Goal: Transaction & Acquisition: Book appointment/travel/reservation

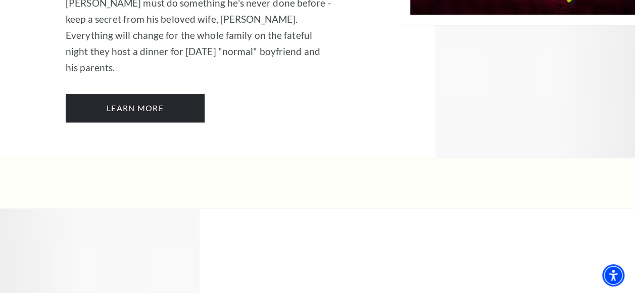
scroll to position [2626, 0]
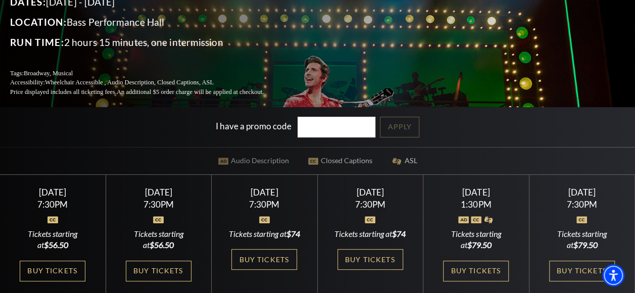
scroll to position [151, 0]
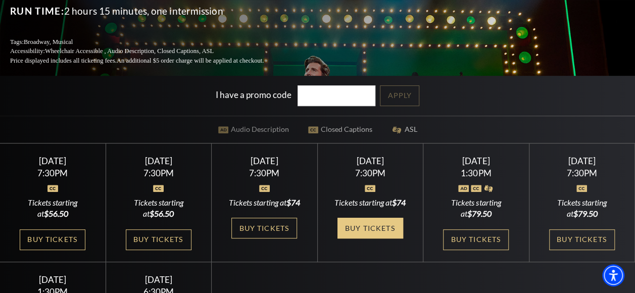
click at [378, 222] on link "Buy Tickets" at bounding box center [370, 228] width 66 height 21
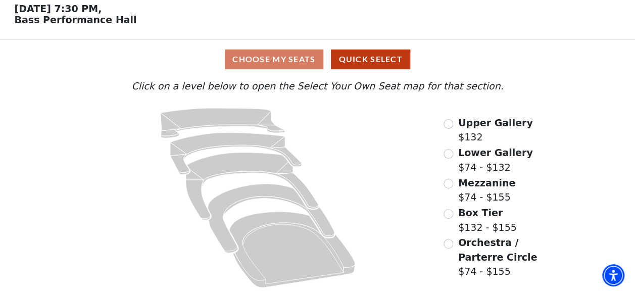
scroll to position [46, 0]
click at [277, 61] on div "Choose My Seats Quick Select" at bounding box center [317, 59] width 476 height 20
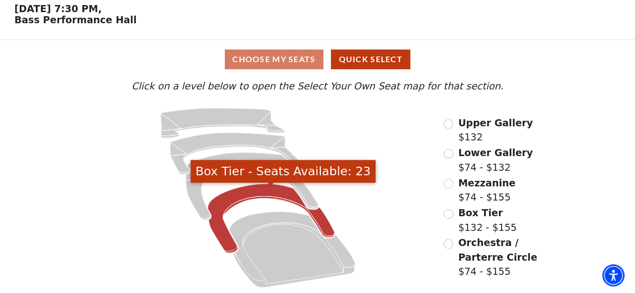
click at [247, 192] on icon "Box Tier - Seats Available: 23" at bounding box center [271, 218] width 127 height 69
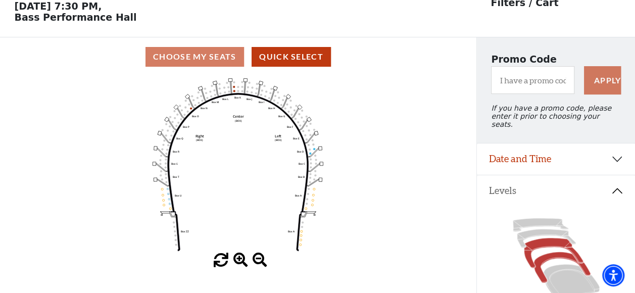
click at [544, 239] on icon at bounding box center [553, 253] width 59 height 30
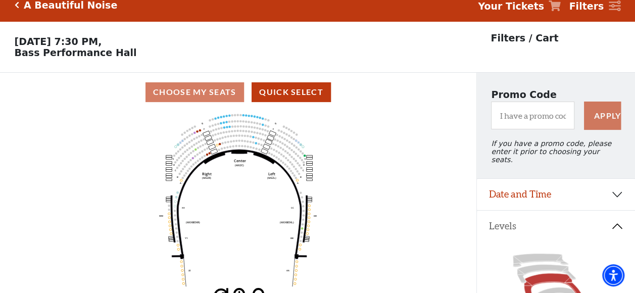
scroll to position [0, 0]
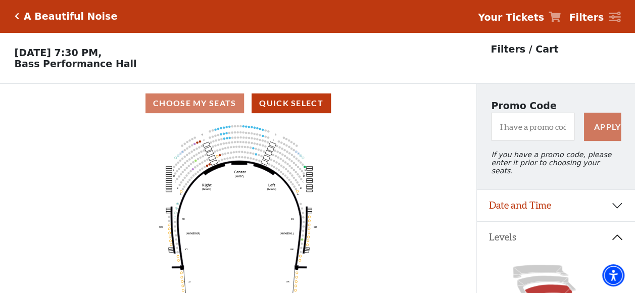
click at [228, 178] on icon "Center (MEZC) Right (MEZR) Left (MEZL) (MEXBOXR) (MEXBOXL) XX WW CC DD YY BB ZZ…" at bounding box center [238, 211] width 428 height 177
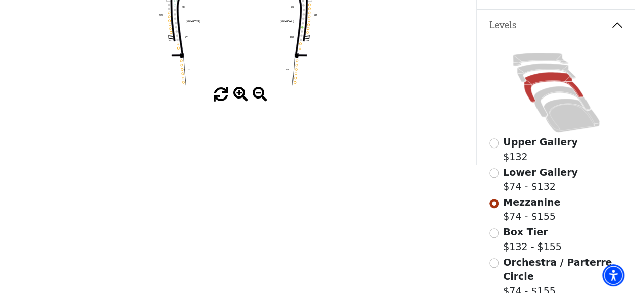
scroll to position [101, 0]
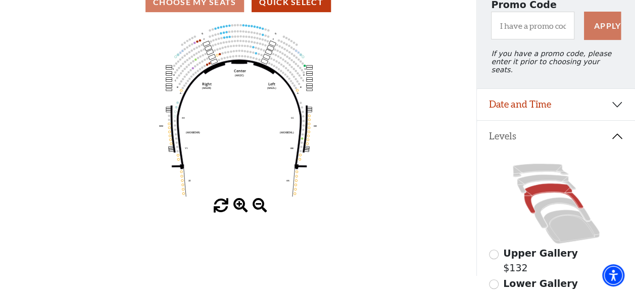
click at [241, 204] on span at bounding box center [240, 205] width 15 height 15
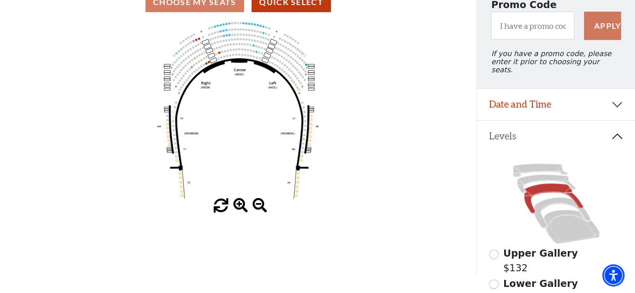
click at [241, 204] on span at bounding box center [240, 205] width 15 height 15
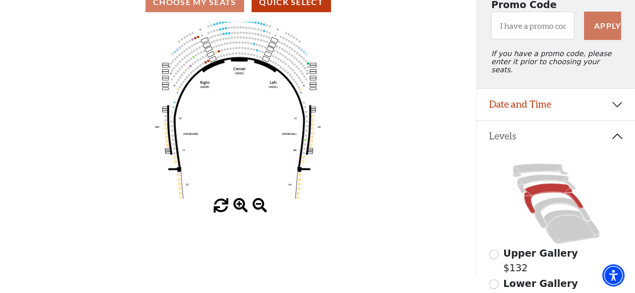
click at [241, 204] on span at bounding box center [240, 205] width 15 height 15
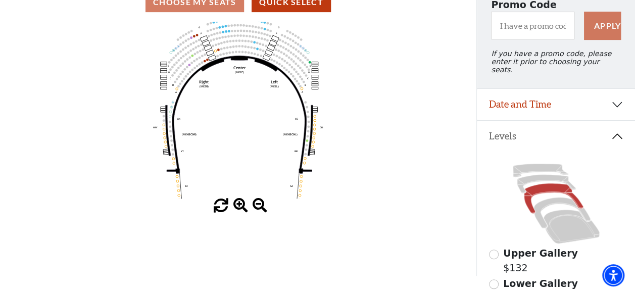
click at [241, 204] on span at bounding box center [240, 205] width 15 height 15
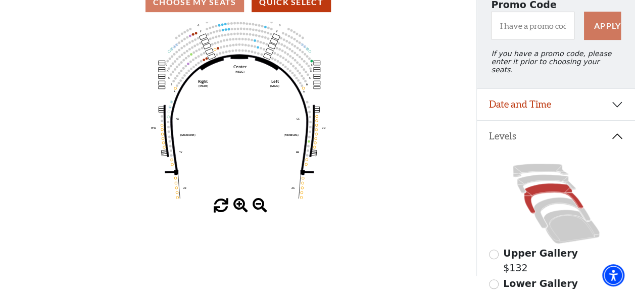
click at [241, 204] on span at bounding box center [240, 205] width 15 height 15
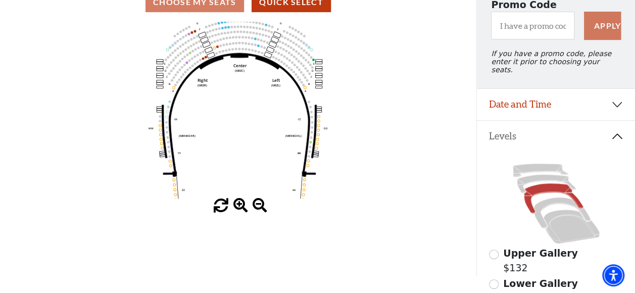
click at [241, 204] on span at bounding box center [240, 205] width 15 height 15
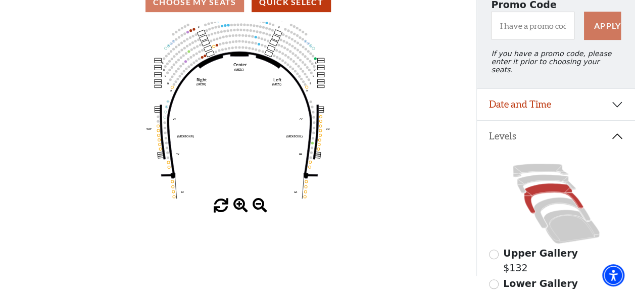
click at [241, 204] on span at bounding box center [240, 205] width 15 height 15
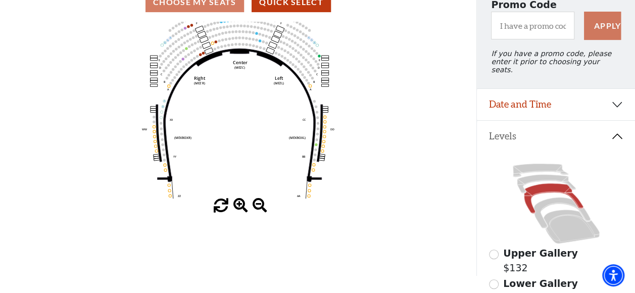
drag, startPoint x: 241, startPoint y: 204, endPoint x: 229, endPoint y: 125, distance: 80.7
click at [241, 199] on div "Current Level Mezzanine Click on a level below to open the Select Your Own Seat…" at bounding box center [238, 117] width 476 height 191
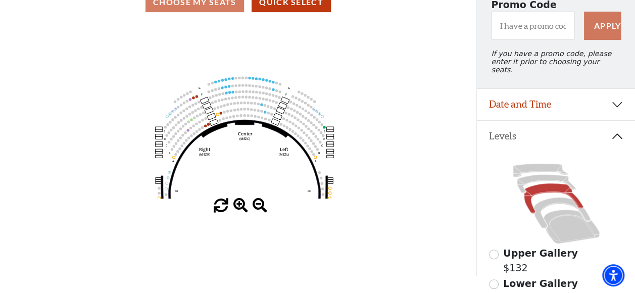
drag, startPoint x: 231, startPoint y: 127, endPoint x: 236, endPoint y: 174, distance: 46.7
click at [236, 174] on icon "Center (MEZC) Right (MEZR) Left (MEZL) (MEXBOXR) (MEXBOXL) XX WW CC DD YY BB ZZ…" at bounding box center [238, 110] width 428 height 177
click at [239, 208] on span at bounding box center [240, 205] width 15 height 15
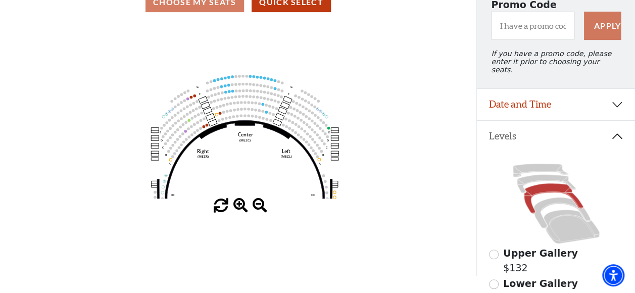
click at [239, 208] on span at bounding box center [240, 205] width 15 height 15
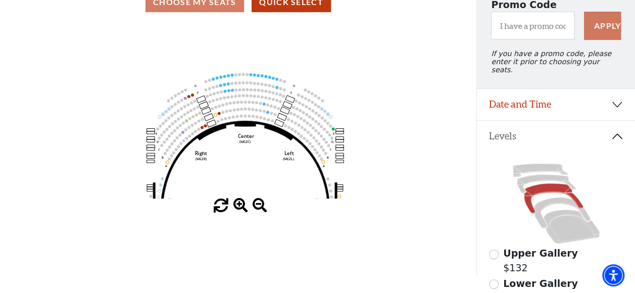
click at [239, 208] on span at bounding box center [240, 205] width 15 height 15
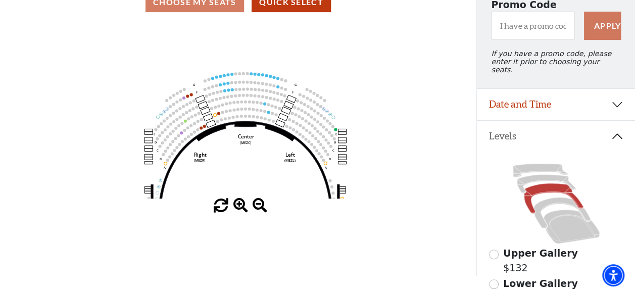
click at [239, 208] on span at bounding box center [240, 205] width 15 height 15
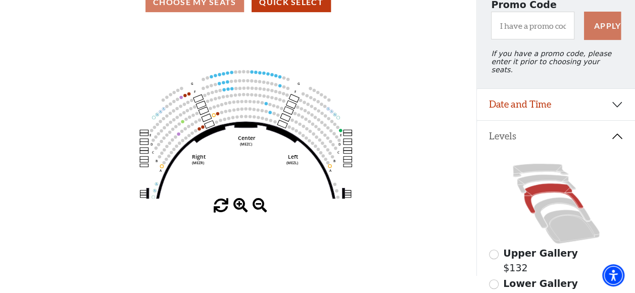
click at [239, 208] on span at bounding box center [240, 205] width 15 height 15
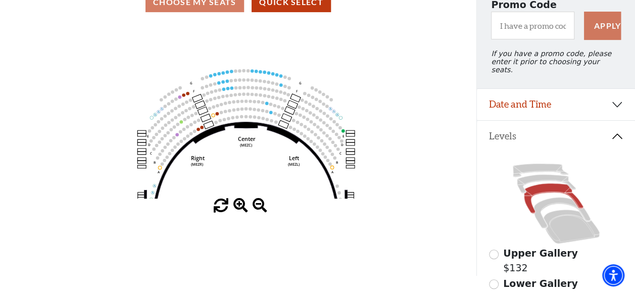
click at [239, 208] on span at bounding box center [240, 205] width 15 height 15
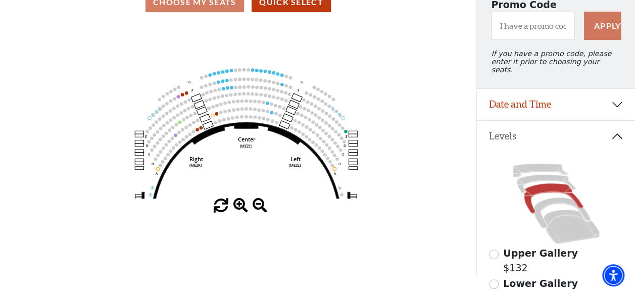
click at [239, 208] on span at bounding box center [240, 205] width 15 height 15
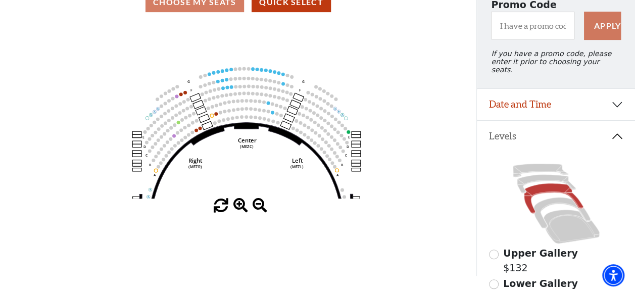
click at [239, 208] on span at bounding box center [240, 205] width 15 height 15
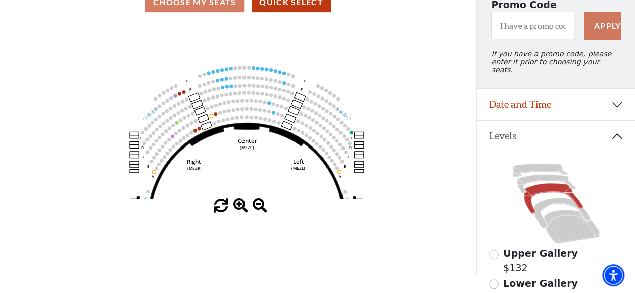
click at [239, 208] on span at bounding box center [240, 205] width 15 height 15
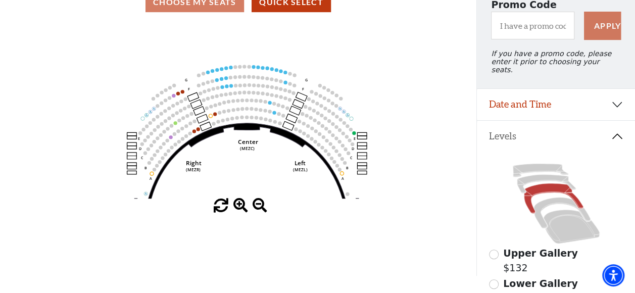
click at [239, 208] on span at bounding box center [240, 205] width 15 height 15
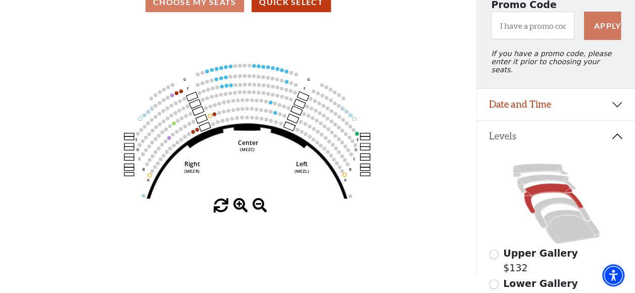
click at [239, 208] on span at bounding box center [240, 205] width 15 height 15
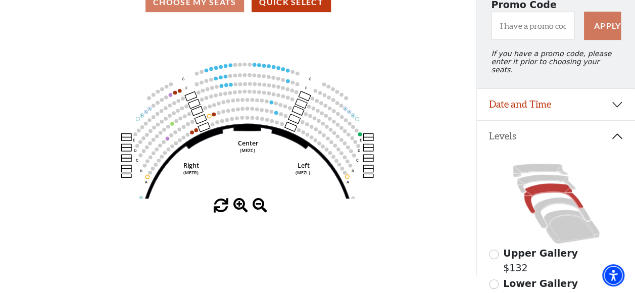
click at [239, 208] on span at bounding box center [240, 205] width 15 height 15
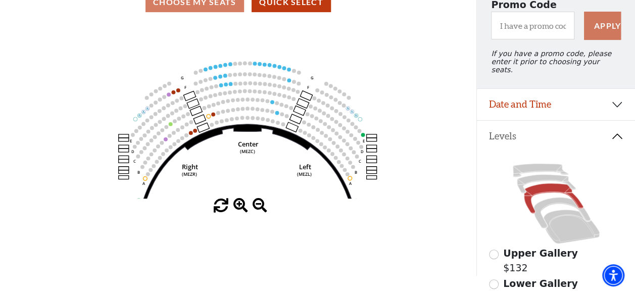
click at [239, 208] on span at bounding box center [240, 205] width 15 height 15
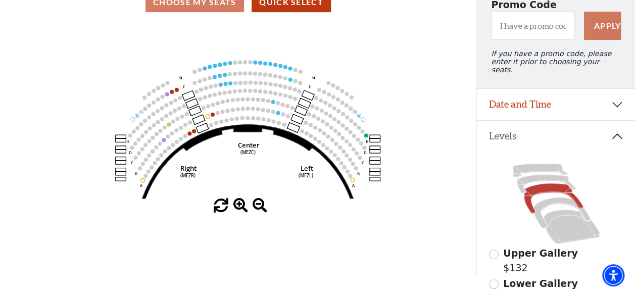
click at [239, 208] on span at bounding box center [240, 205] width 15 height 15
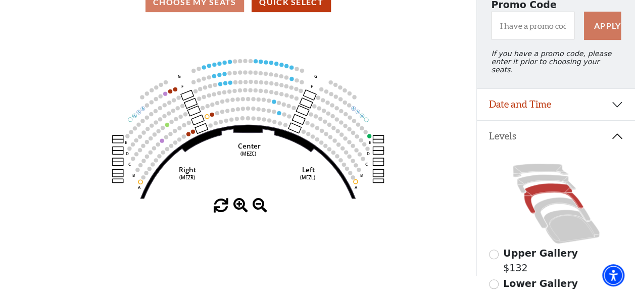
click at [239, 208] on span at bounding box center [240, 205] width 15 height 15
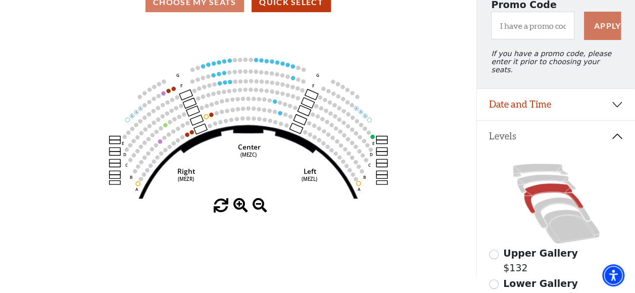
click at [239, 208] on span at bounding box center [240, 205] width 15 height 15
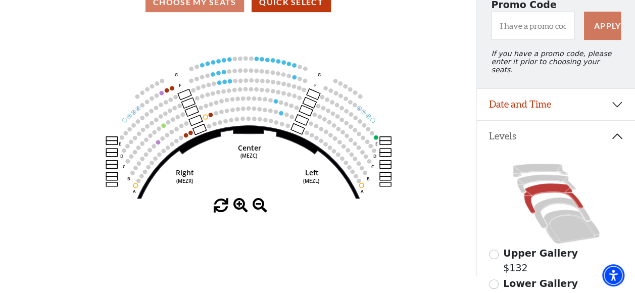
click at [239, 208] on span at bounding box center [240, 205] width 15 height 15
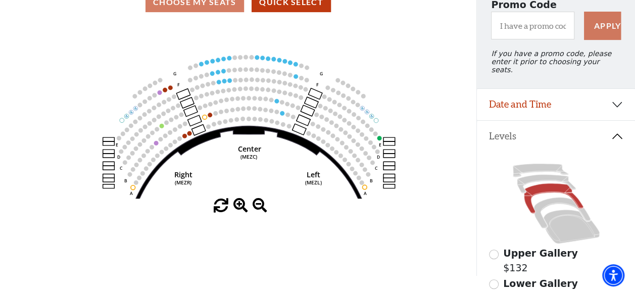
click at [239, 208] on span at bounding box center [240, 205] width 15 height 15
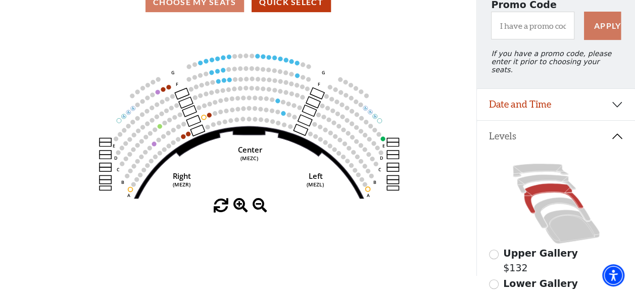
click at [239, 208] on span at bounding box center [240, 205] width 15 height 15
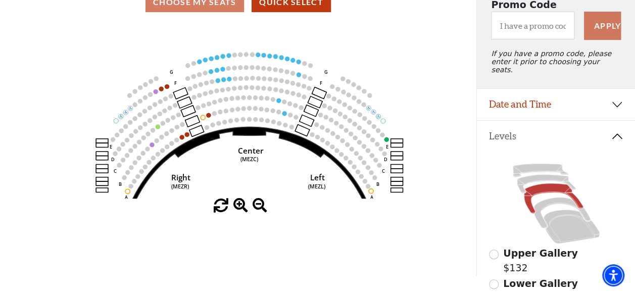
click at [239, 208] on span at bounding box center [240, 205] width 15 height 15
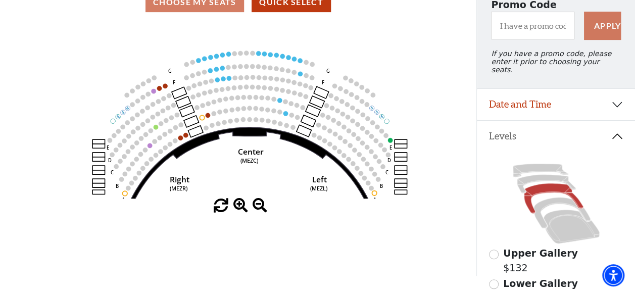
click at [239, 208] on span at bounding box center [240, 205] width 15 height 15
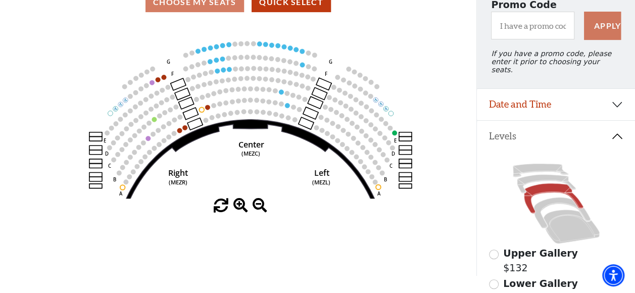
drag, startPoint x: 389, startPoint y: 74, endPoint x: 390, endPoint y: 66, distance: 8.1
click at [390, 66] on icon "Center (MEZC) Right (MEZR) Left (MEZL) (MEXBOXR) (MEXBOXL) XX WW CC DD YY BB ZZ…" at bounding box center [238, 110] width 428 height 177
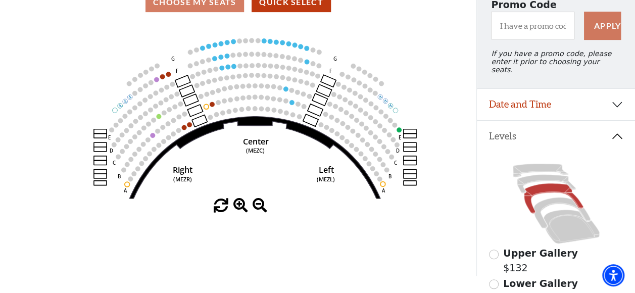
drag, startPoint x: 397, startPoint y: 56, endPoint x: 401, endPoint y: 53, distance: 5.5
click at [401, 53] on icon "Center (MEZC) Right (MEZR) Left (MEZL) (MEXBOXR) (MEXBOXL) XX WW CC DD YY BB ZZ…" at bounding box center [238, 110] width 428 height 177
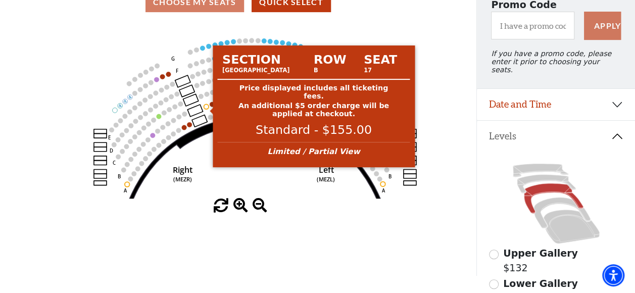
click at [205, 108] on circle at bounding box center [206, 106] width 5 height 5
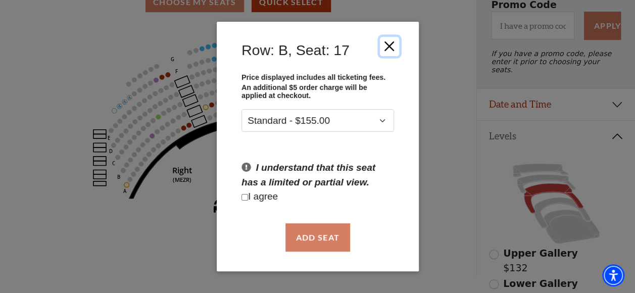
click at [387, 41] on button "Close" at bounding box center [388, 45] width 19 height 19
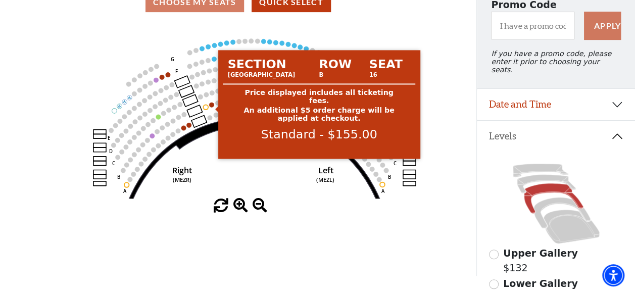
click at [212, 107] on circle at bounding box center [211, 104] width 5 height 5
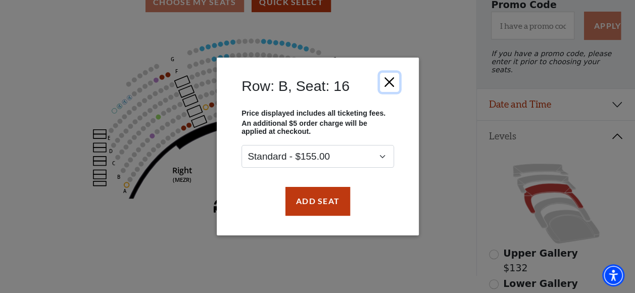
click at [389, 79] on button "Close" at bounding box center [388, 82] width 19 height 19
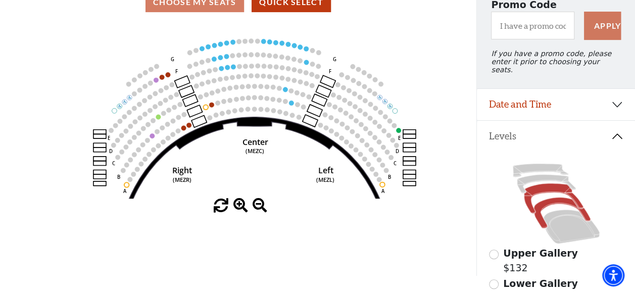
click at [538, 200] on icon at bounding box center [561, 212] width 57 height 31
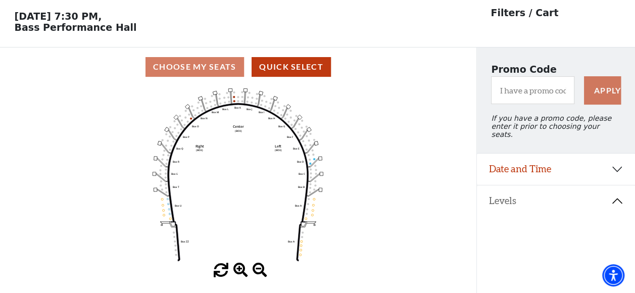
scroll to position [46, 0]
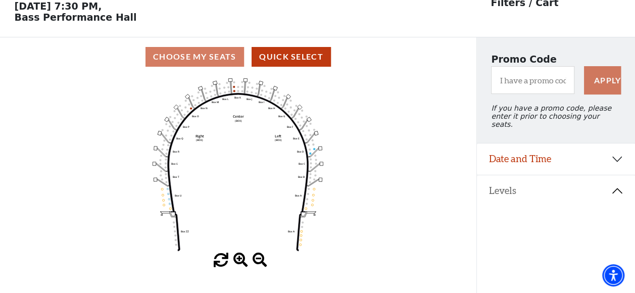
click at [562, 266] on icon at bounding box center [571, 281] width 56 height 34
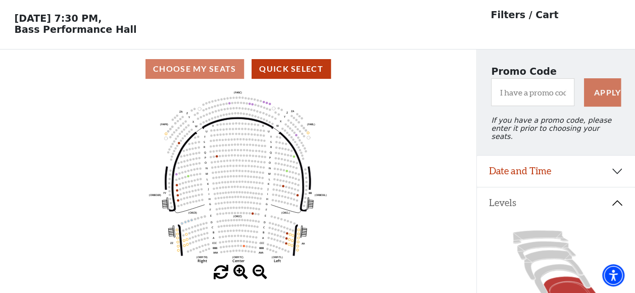
scroll to position [50, 0]
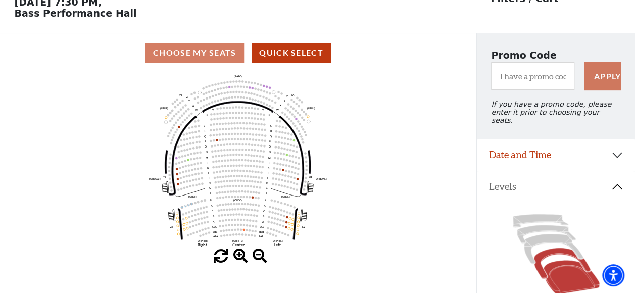
click at [555, 248] on icon at bounding box center [561, 263] width 57 height 31
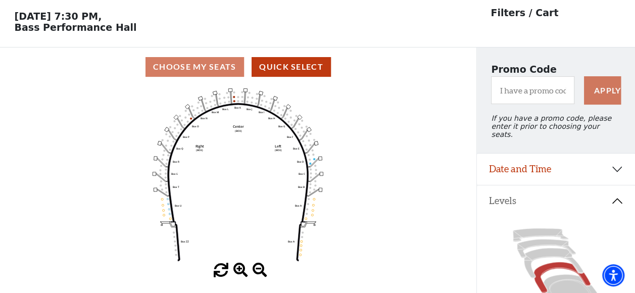
scroll to position [46, 0]
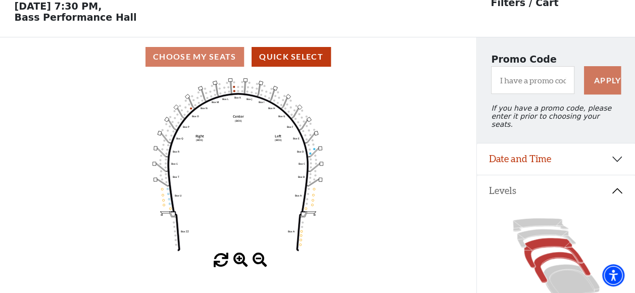
click at [554, 238] on icon at bounding box center [553, 253] width 59 height 30
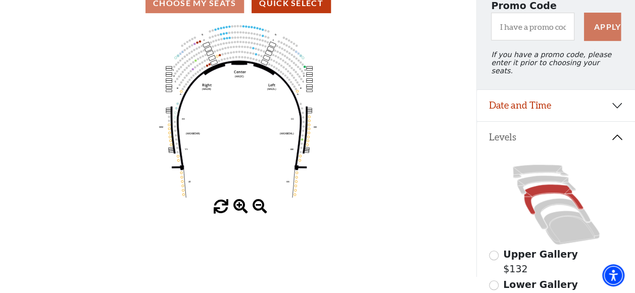
scroll to position [101, 0]
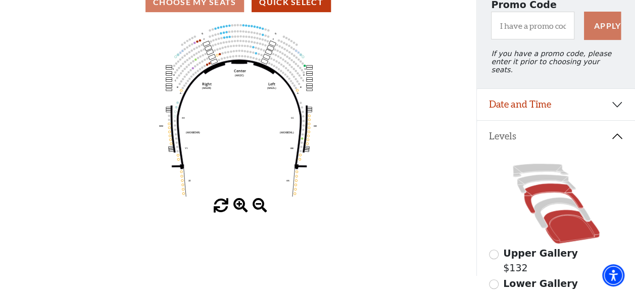
click at [563, 216] on icon at bounding box center [571, 227] width 56 height 34
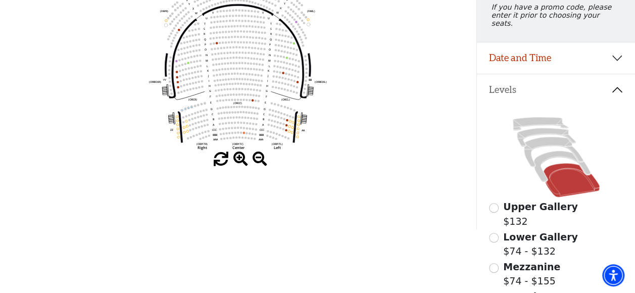
scroll to position [248, 0]
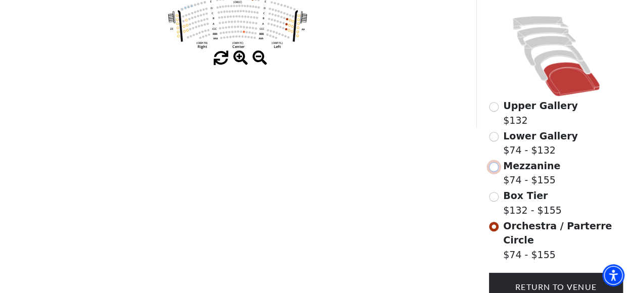
click at [493, 163] on input "Mezzanine$74 - $155\a" at bounding box center [494, 167] width 10 height 10
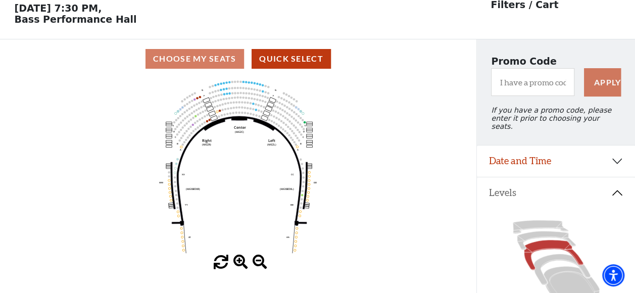
scroll to position [46, 0]
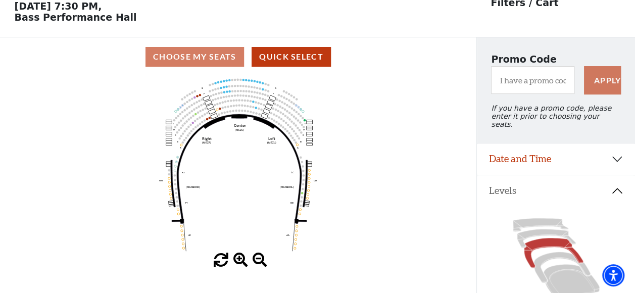
click at [196, 96] on icon "Center (MEZC) Right (MEZR) Left (MEZL) (MEXBOXR) (MEXBOXL) XX WW CC DD YY BB ZZ…" at bounding box center [238, 164] width 428 height 177
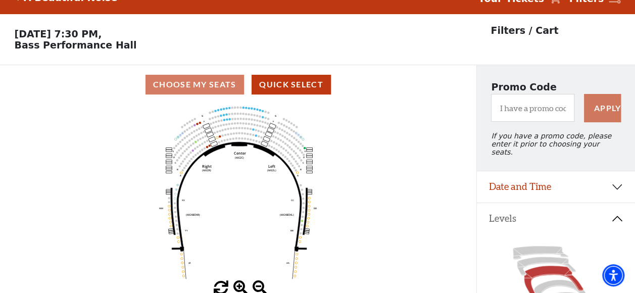
scroll to position [0, 0]
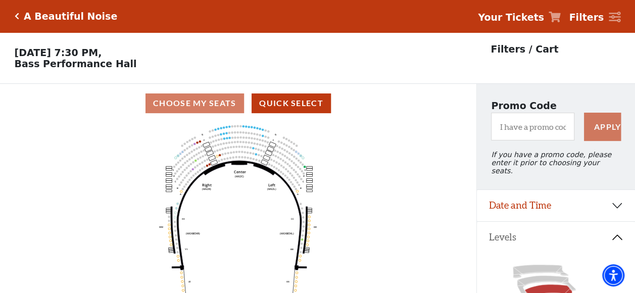
click at [377, 144] on icon "Center (MEZC) Right (MEZR) Left (MEZL) (MEXBOXR) (MEXBOXL) XX WW CC DD YY BB ZZ…" at bounding box center [238, 211] width 428 height 177
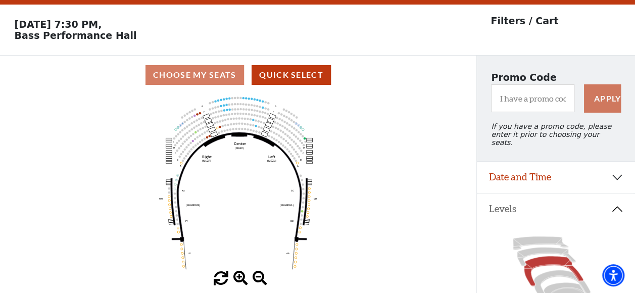
scroll to position [50, 0]
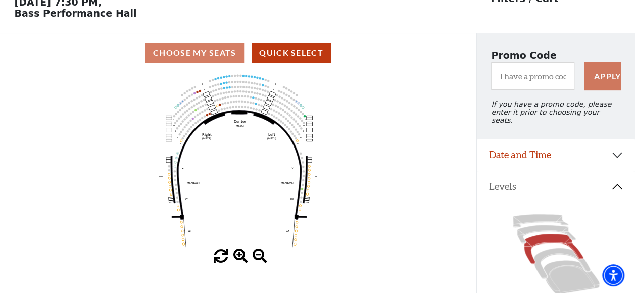
click at [237, 258] on span at bounding box center [240, 256] width 15 height 15
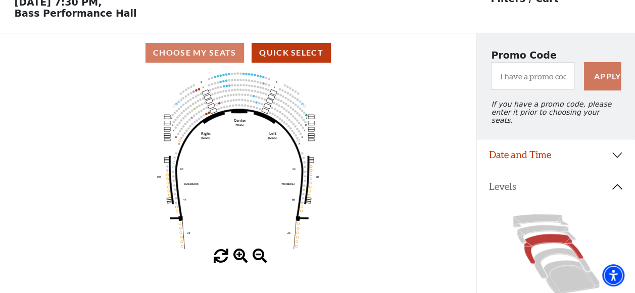
click at [237, 258] on span at bounding box center [240, 256] width 15 height 15
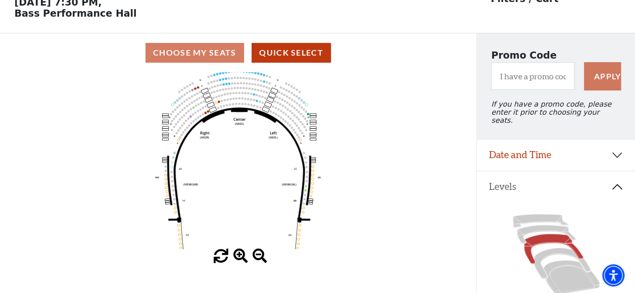
click at [237, 258] on span at bounding box center [240, 256] width 15 height 15
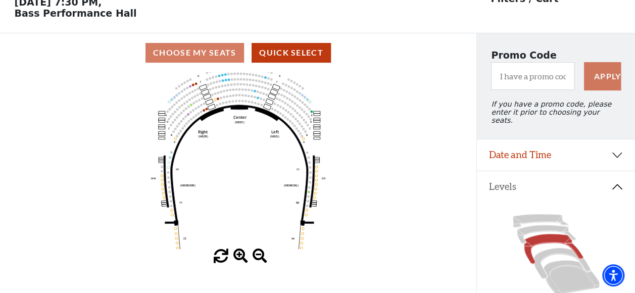
click at [237, 258] on span at bounding box center [240, 256] width 15 height 15
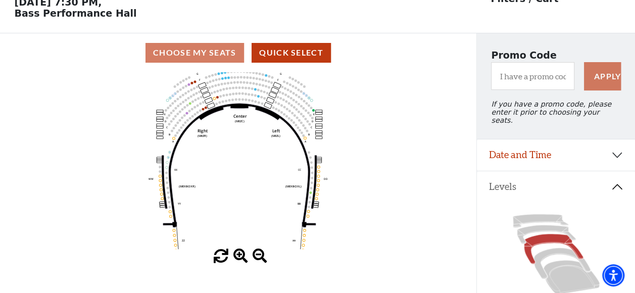
click at [238, 257] on span at bounding box center [240, 256] width 15 height 15
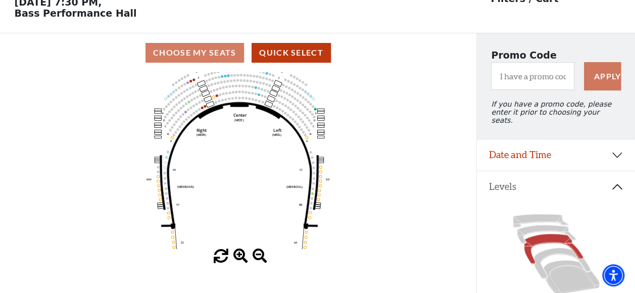
click at [238, 257] on span at bounding box center [240, 256] width 15 height 15
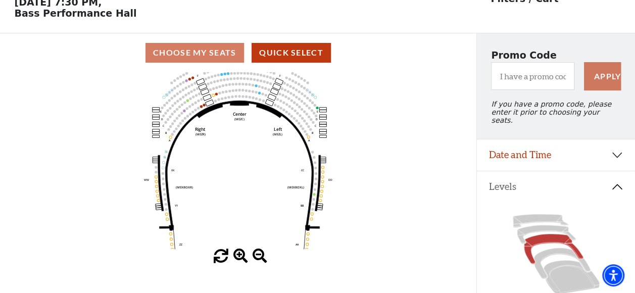
click at [238, 257] on span at bounding box center [240, 256] width 15 height 15
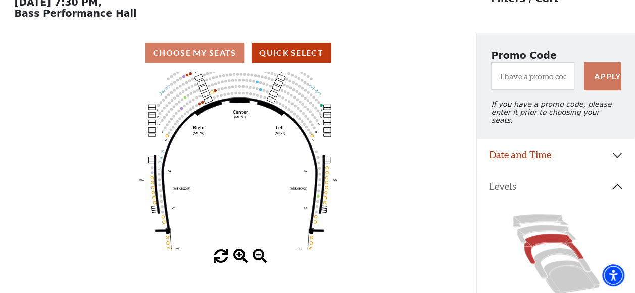
click at [238, 256] on span at bounding box center [240, 256] width 15 height 15
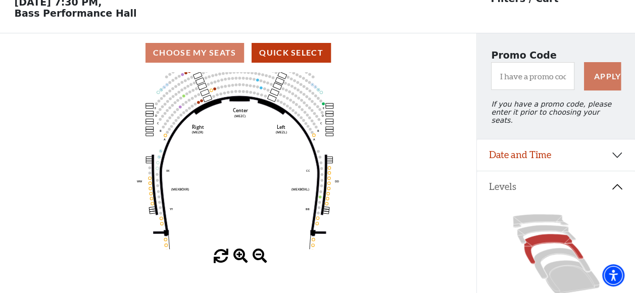
click at [238, 256] on span at bounding box center [240, 256] width 15 height 15
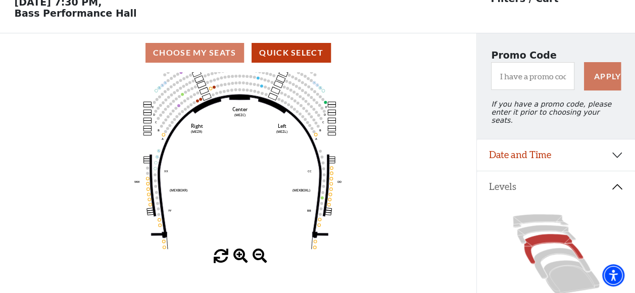
click at [238, 256] on span at bounding box center [240, 256] width 15 height 15
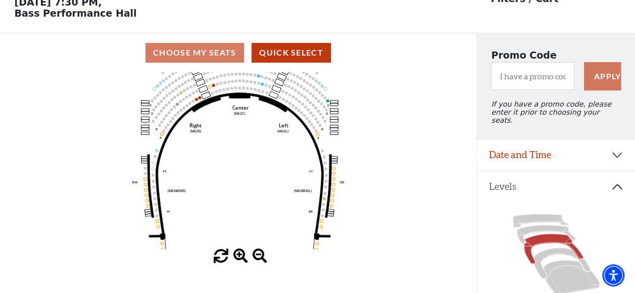
click at [238, 256] on span at bounding box center [240, 256] width 15 height 15
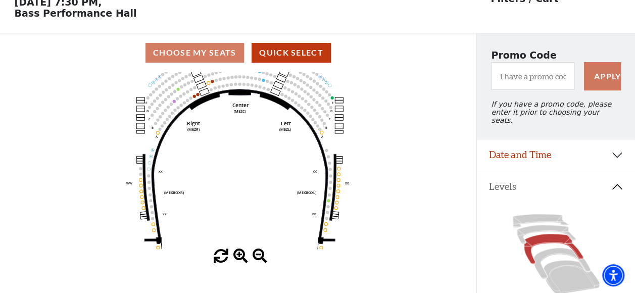
click at [238, 255] on span at bounding box center [240, 256] width 15 height 15
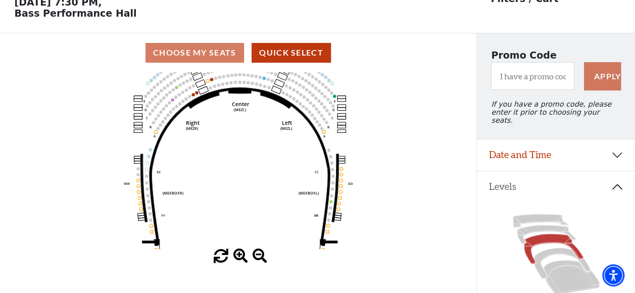
click at [238, 255] on span at bounding box center [240, 256] width 15 height 15
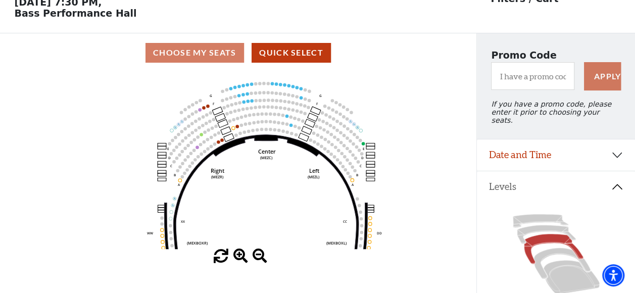
drag, startPoint x: 244, startPoint y: 147, endPoint x: 271, endPoint y: 197, distance: 56.0
click at [271, 197] on icon "Center (MEZC) Right (MEZR) Left (MEZL) (MEXBOXR) (MEXBOXL) XX WW CC DD YY BB ZZ…" at bounding box center [238, 160] width 428 height 177
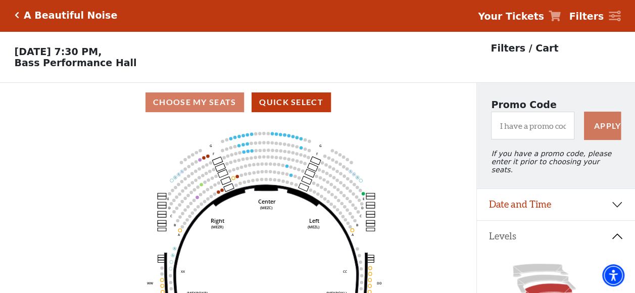
scroll to position [0, 0]
